Goal: Find contact information: Find contact information

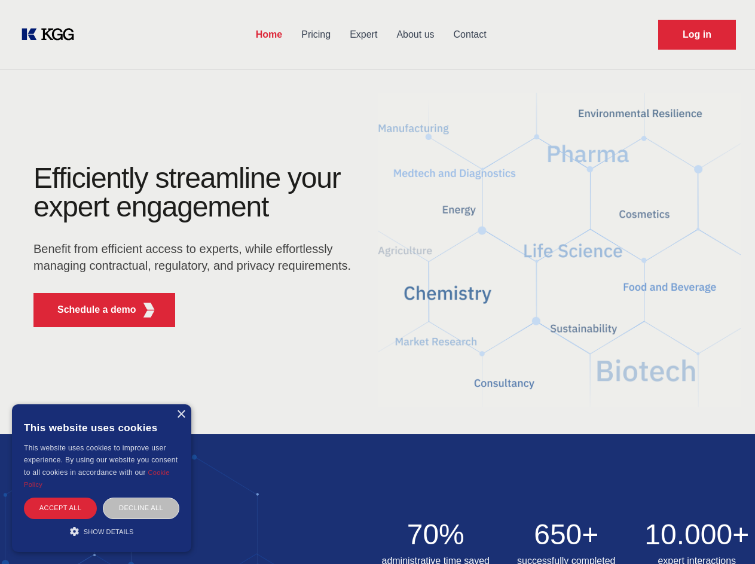
click at [377, 281] on div "Efficiently streamline your expert engagement Benefit from efficient access to …" at bounding box center [195, 250] width 363 height 173
click at [90, 310] on p "Schedule a demo" at bounding box center [96, 309] width 79 height 14
click at [180, 414] on div "× This website uses cookies This website uses cookies to improve user experienc…" at bounding box center [101, 478] width 179 height 148
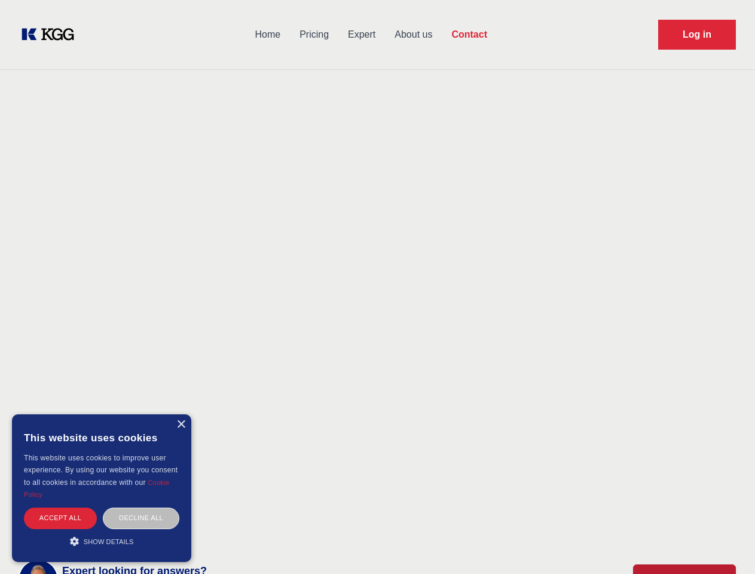
click at [60, 507] on div "Accept all" at bounding box center [60, 517] width 73 height 21
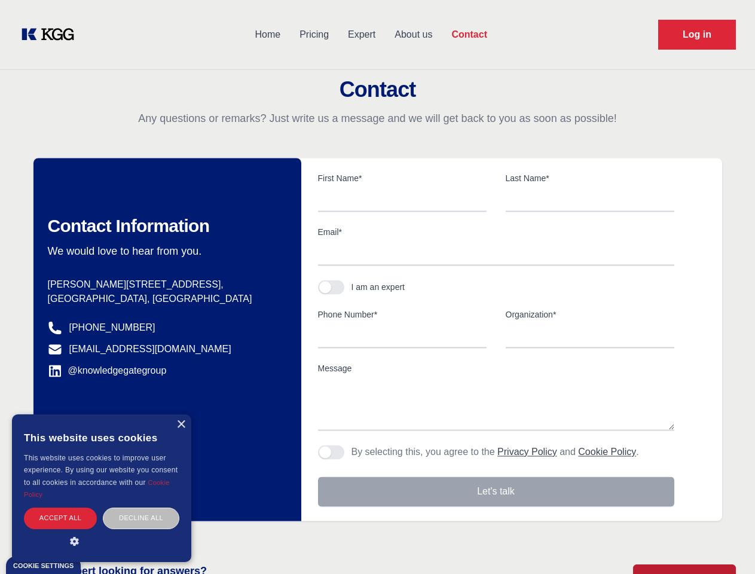
click at [141, 507] on div "Decline all" at bounding box center [141, 517] width 76 height 21
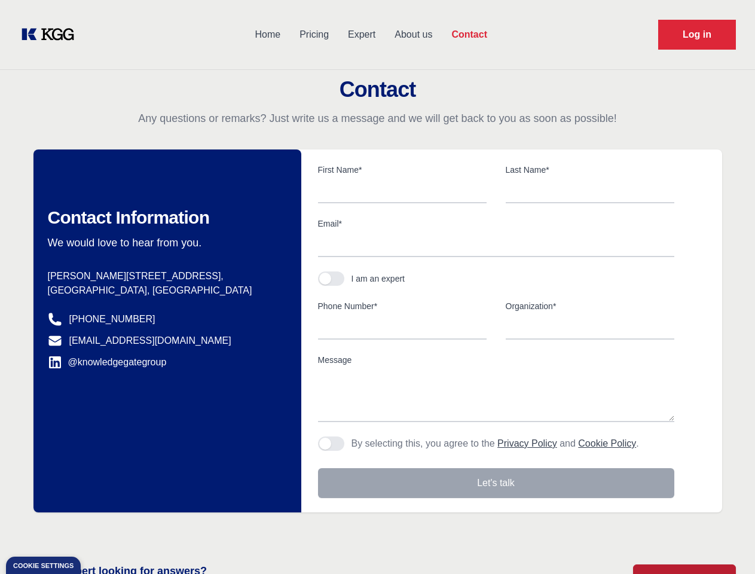
click at [102, 531] on main "Contact Any questions or remarks? Just write us a message and we will get back …" at bounding box center [377, 311] width 755 height 622
